Goal: Find contact information: Find contact information

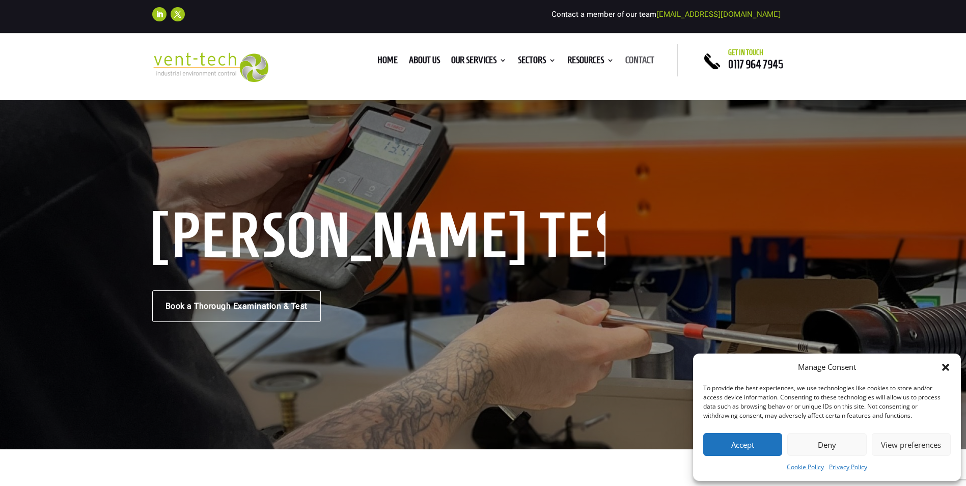
click at [639, 57] on link "Contact" at bounding box center [639, 62] width 29 height 11
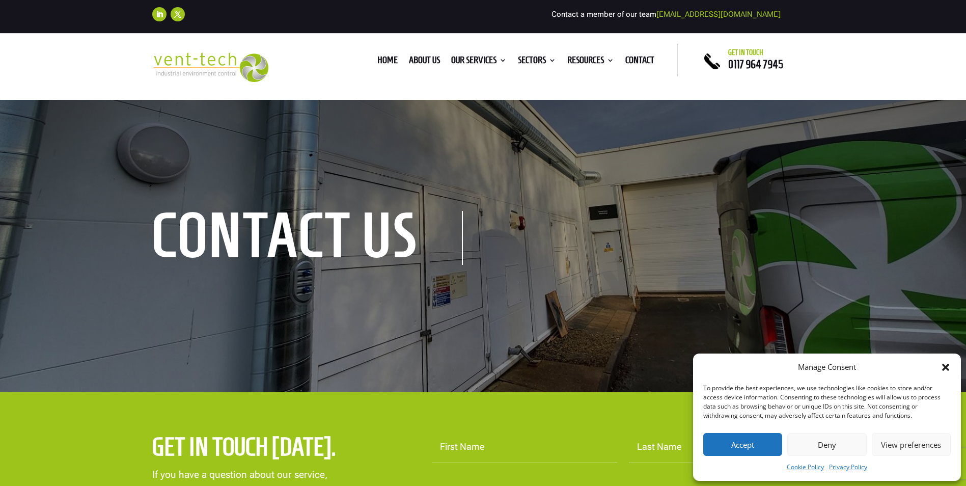
click at [422, 63] on link "About us" at bounding box center [424, 62] width 31 height 11
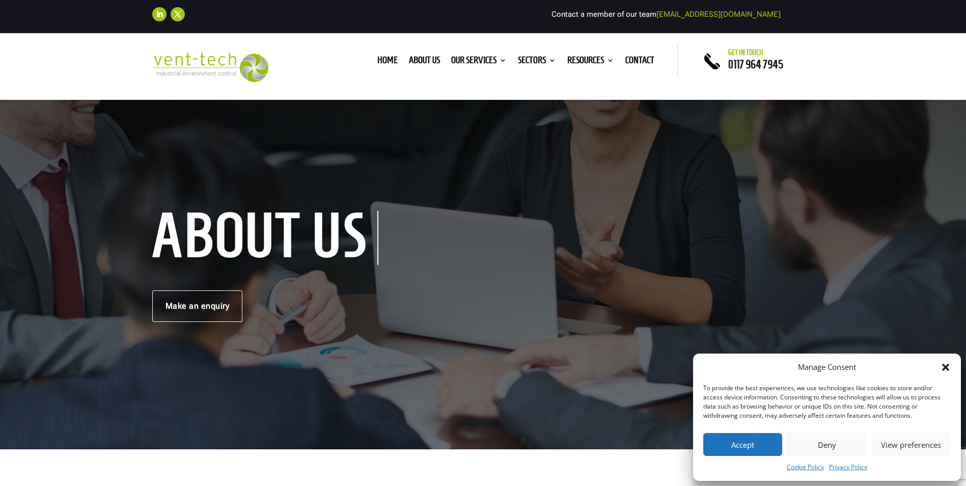
click at [949, 367] on icon "Close dialog" at bounding box center [945, 367] width 10 height 10
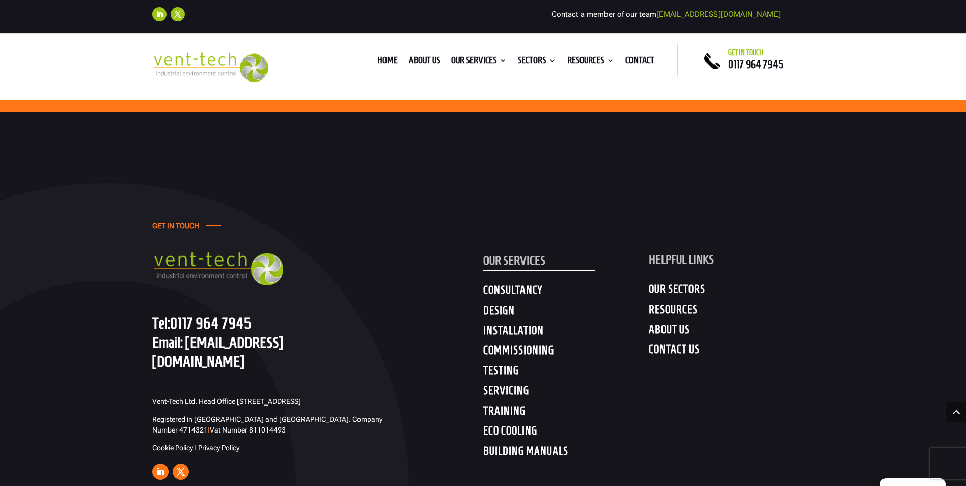
scroll to position [3258, 0]
